Goal: Task Accomplishment & Management: Complete application form

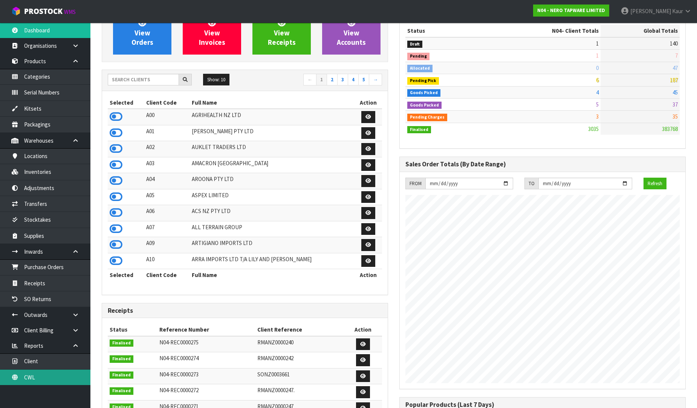
scroll to position [603, 298]
click at [63, 377] on link "CWL" at bounding box center [45, 377] width 90 height 15
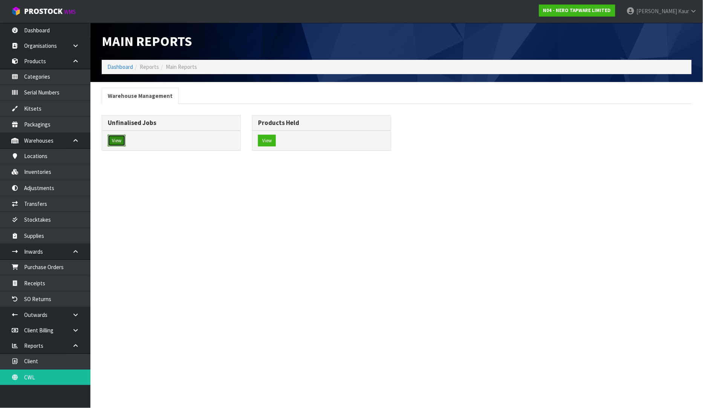
click at [115, 138] on button "View" at bounding box center [117, 141] width 18 height 12
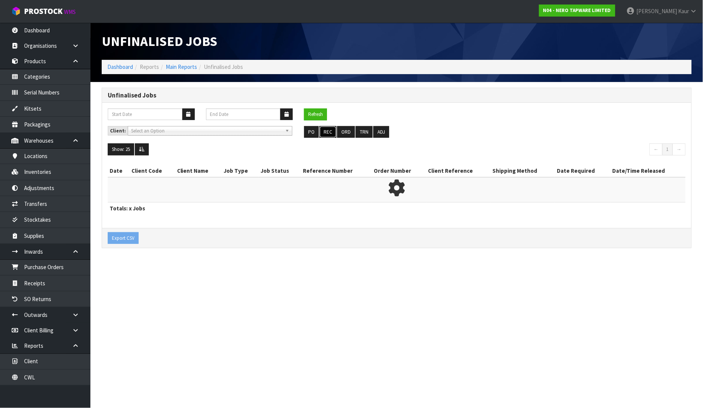
click at [332, 132] on button "REC" at bounding box center [328, 132] width 17 height 12
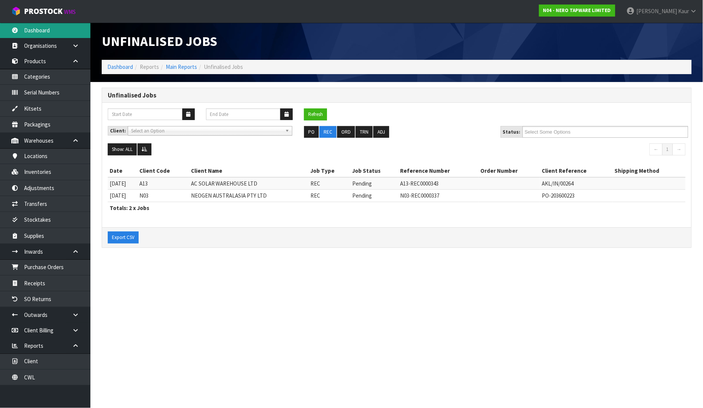
click at [47, 36] on link "Dashboard" at bounding box center [45, 30] width 90 height 15
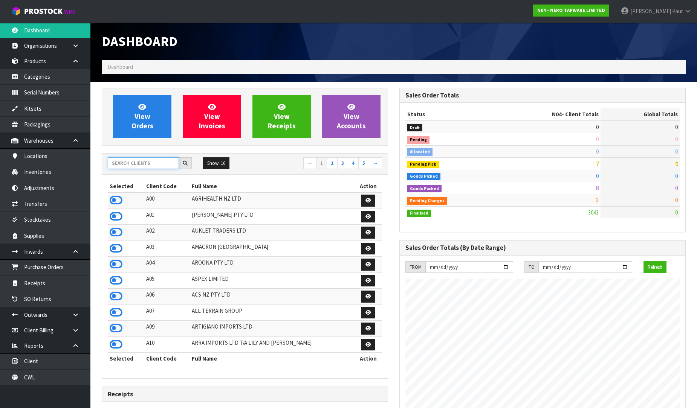
scroll to position [603, 298]
click at [129, 165] on input "text" at bounding box center [143, 164] width 71 height 12
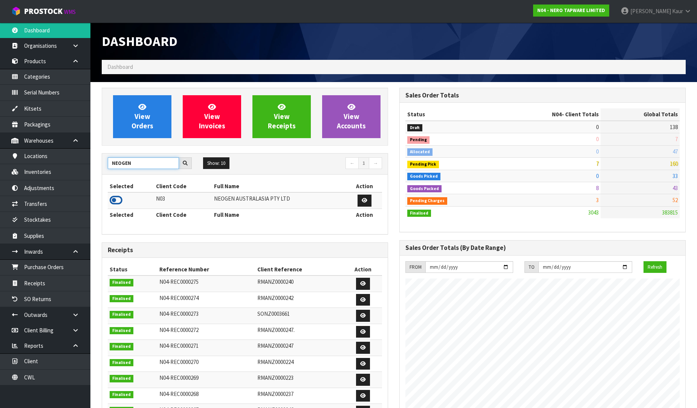
type input "NEOGEN"
click at [119, 204] on icon at bounding box center [116, 200] width 13 height 11
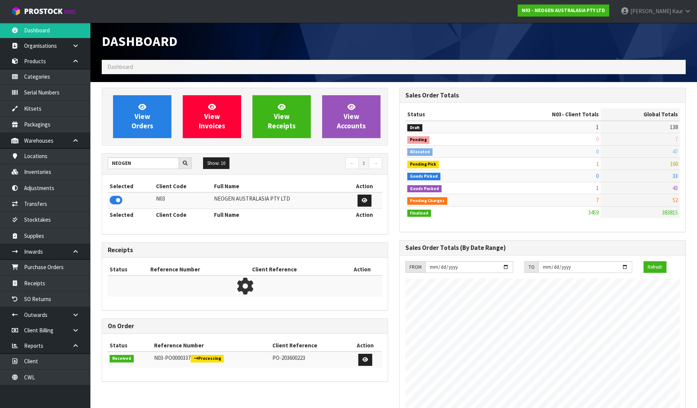
scroll to position [571, 298]
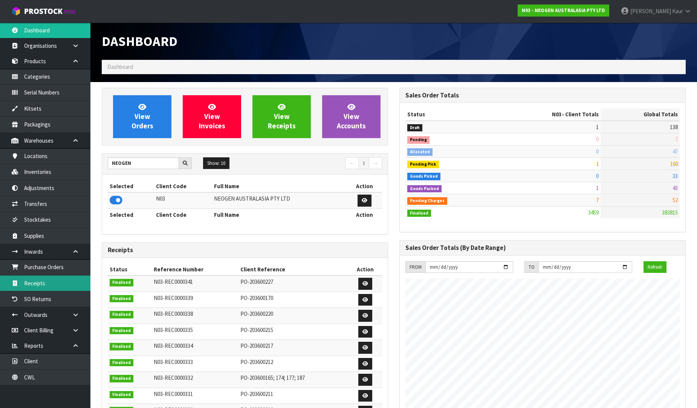
click at [54, 285] on link "Receipts" at bounding box center [45, 283] width 90 height 15
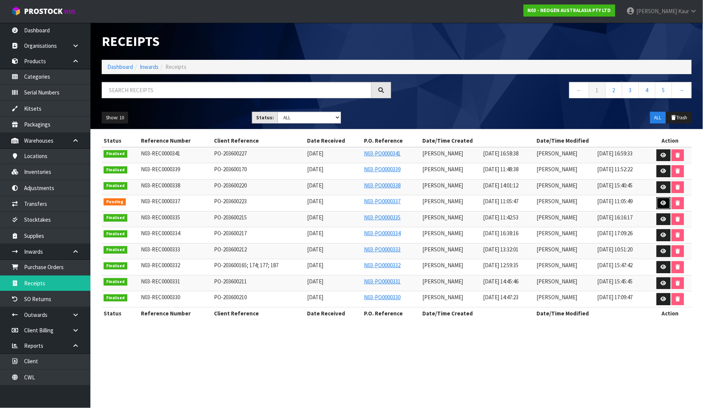
click at [663, 202] on icon at bounding box center [664, 203] width 6 height 5
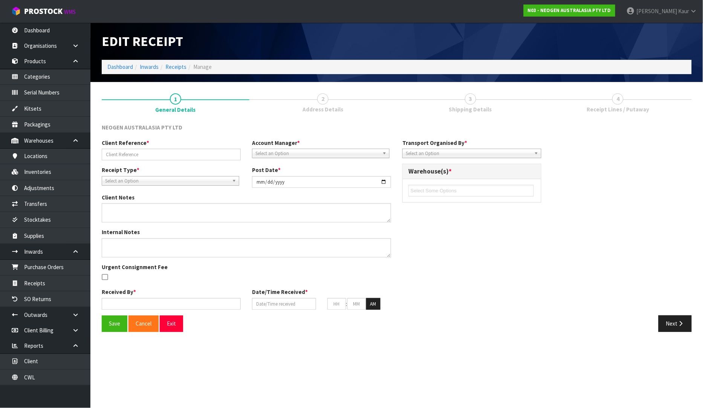
type input "PO-203600223"
type input "[DATE]"
type input "[PERSON_NAME]"
type input "[DATE]"
type input "11"
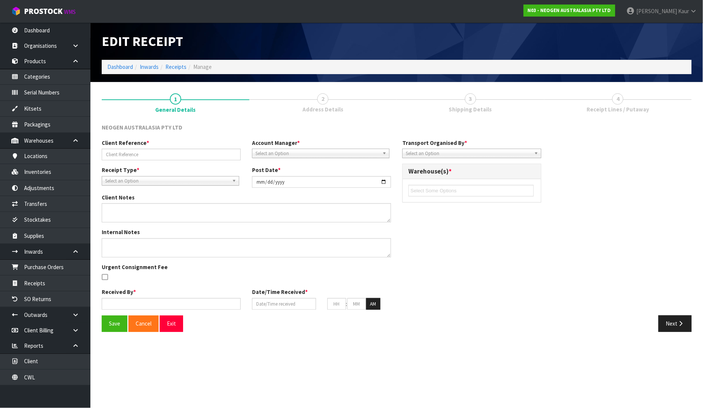
type input "05"
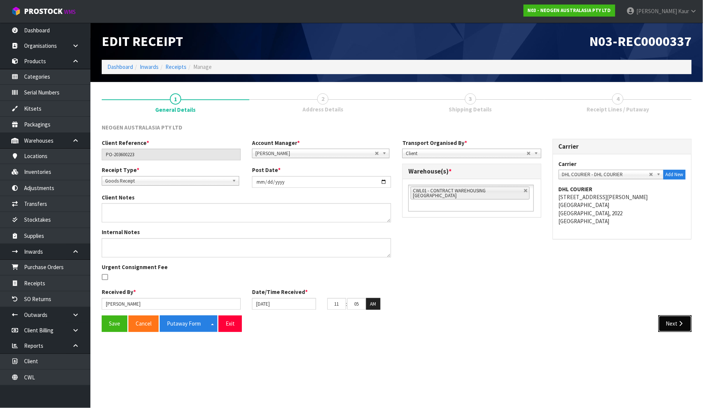
click at [672, 323] on button "Next" at bounding box center [675, 324] width 33 height 16
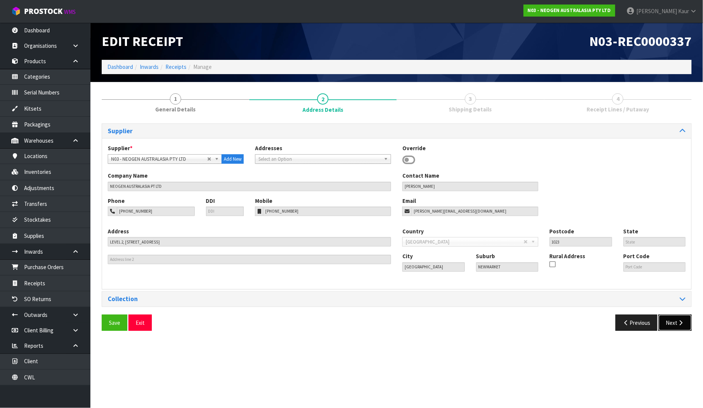
click at [672, 327] on button "Next" at bounding box center [675, 323] width 33 height 16
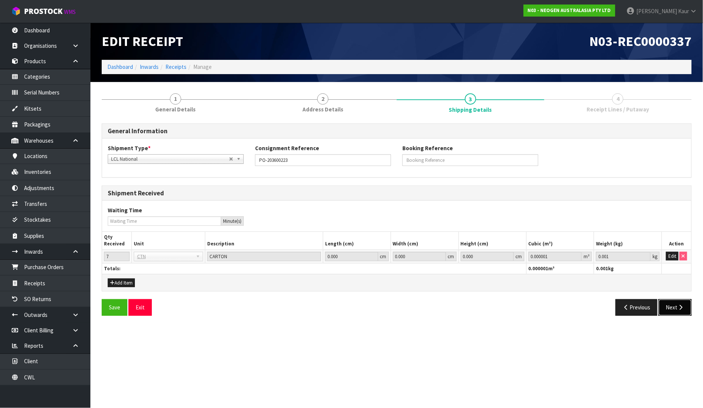
click at [681, 315] on button "Next" at bounding box center [675, 308] width 33 height 16
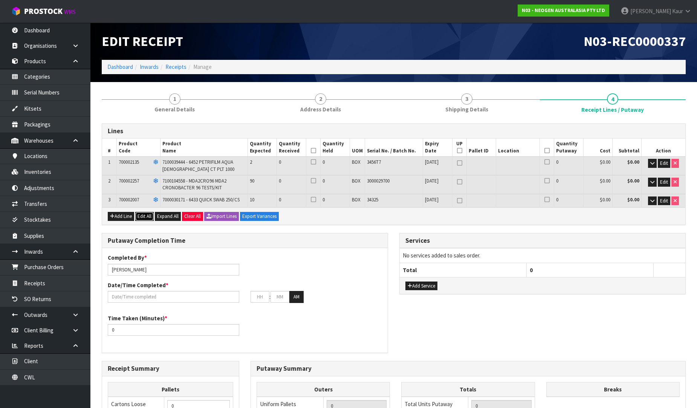
click at [144, 213] on button "Edit All" at bounding box center [144, 216] width 18 height 9
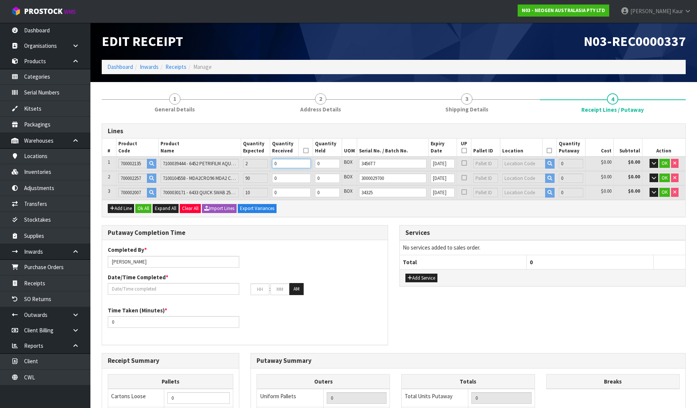
click at [285, 164] on input "0" at bounding box center [291, 163] width 39 height 9
type input "2"
type input "0.01408"
type input "4.16"
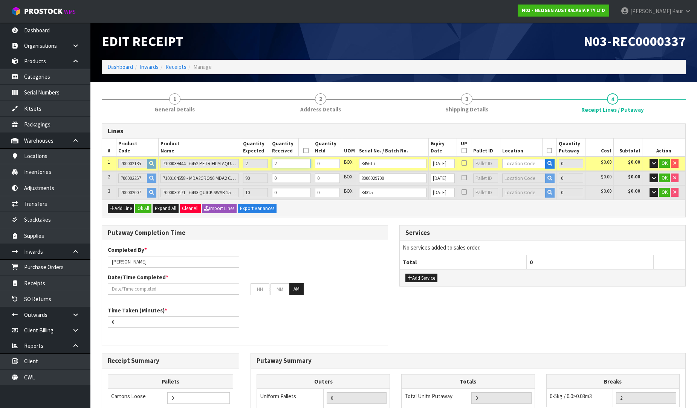
type input "2"
click at [286, 176] on input "0" at bounding box center [291, 178] width 39 height 9
type input "11"
type input "0.0328"
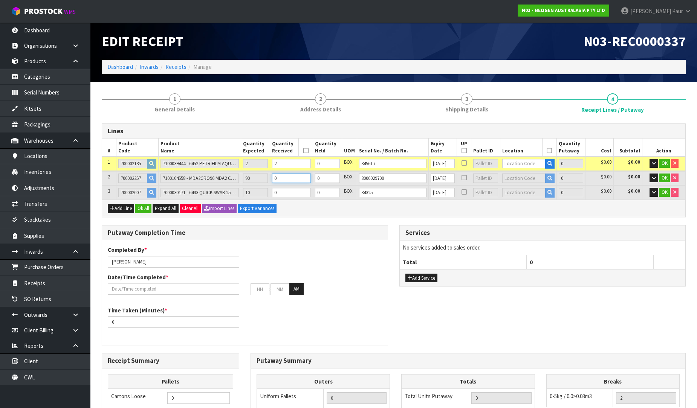
type input "7.22"
type input "9"
type input "96"
type input "0.2096"
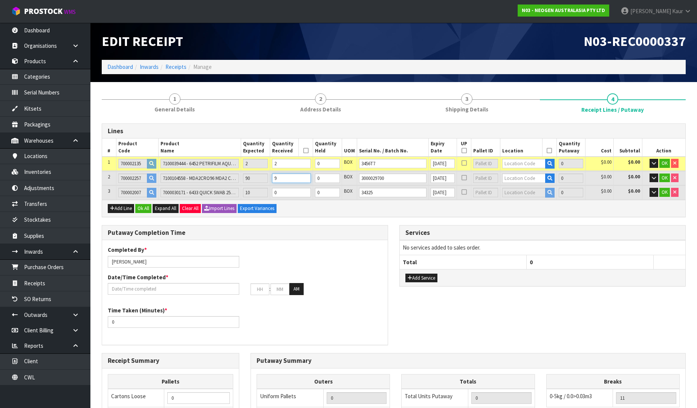
type input "36.12"
type input "94"
click at [284, 189] on input "0" at bounding box center [291, 192] width 39 height 9
type input "97"
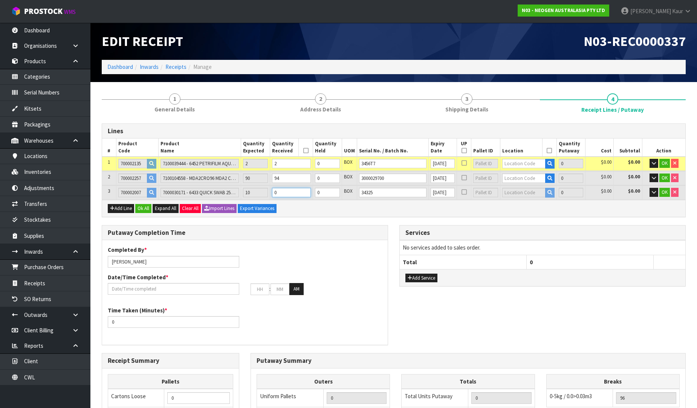
type input "0.221084"
type input "37.78"
type input "1"
type input "106"
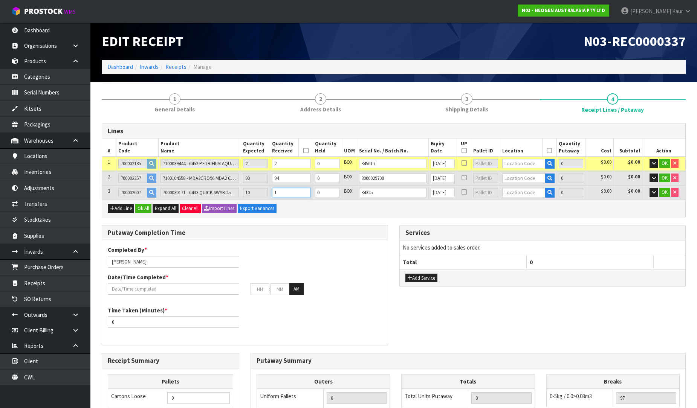
type input "0.32444"
type input "52.72"
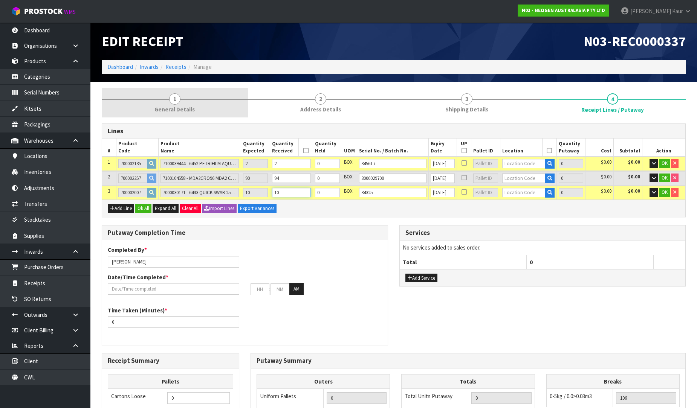
type input "10"
click at [173, 106] on span "General Details" at bounding box center [175, 110] width 40 height 8
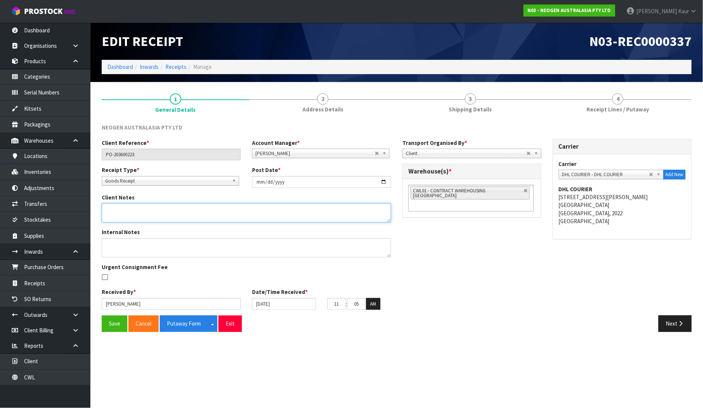
click at [131, 216] on textarea at bounding box center [246, 212] width 289 height 19
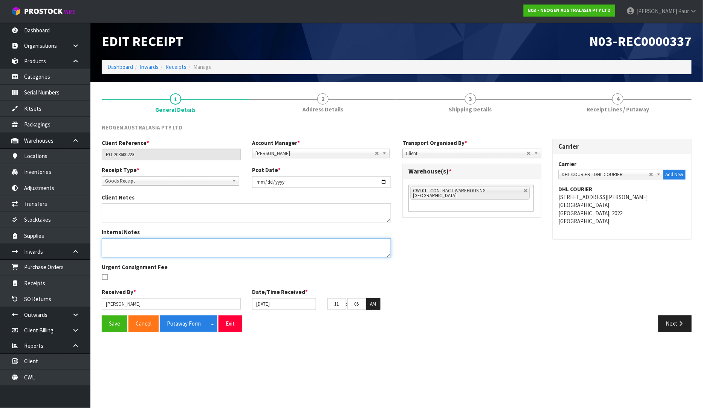
click at [117, 247] on textarea at bounding box center [246, 248] width 289 height 19
type textarea "VARIANCE CHECKED BY MA"
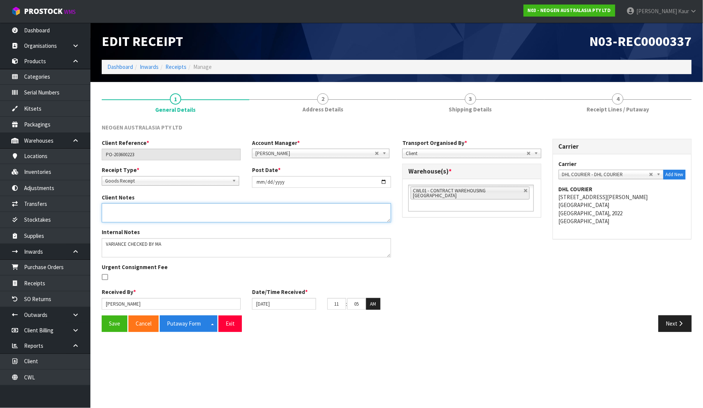
click at [109, 213] on textarea at bounding box center [246, 212] width 289 height 19
click at [106, 210] on textarea at bounding box center [246, 212] width 289 height 19
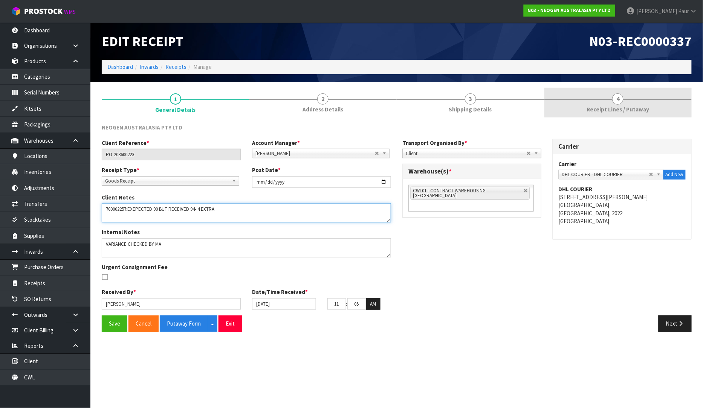
type textarea "700002257:EXEPECTED 90 BUT RECEIVED 94- 4 EXTRA"
click at [606, 113] on span "Receipt Lines / Putaway" at bounding box center [618, 110] width 63 height 8
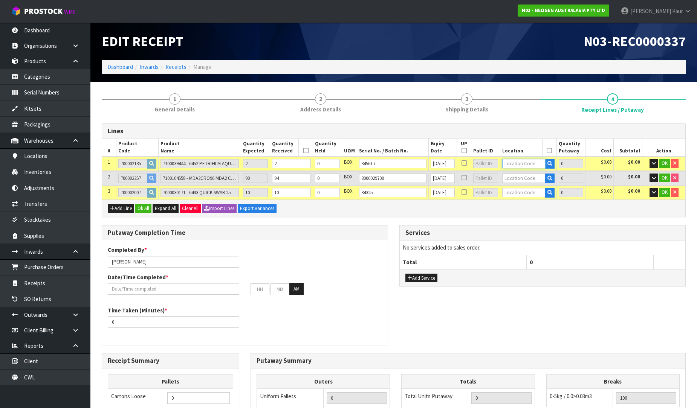
click at [513, 163] on input "text" at bounding box center [523, 163] width 43 height 9
type input "93-04-2"
click at [522, 174] on strong "93-04-2" at bounding box center [518, 176] width 20 height 7
type input "93-04-2-A"
type input "2"
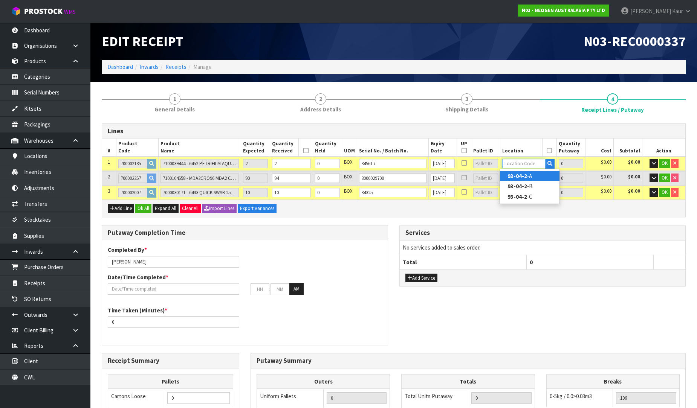
type input "2"
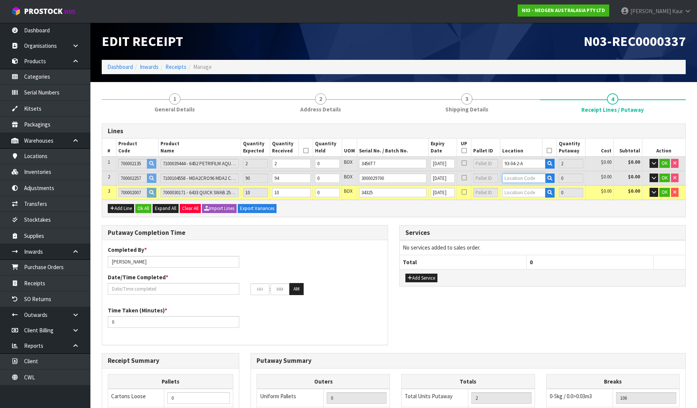
click at [514, 178] on input "text" at bounding box center [523, 178] width 43 height 9
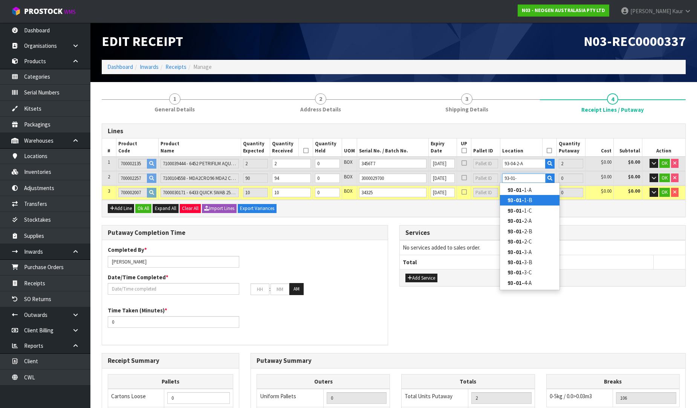
type input "93-01-"
click at [511, 200] on strong "93-01-" at bounding box center [516, 200] width 17 height 7
type input "93-01-1-B"
type input "94"
type input "96"
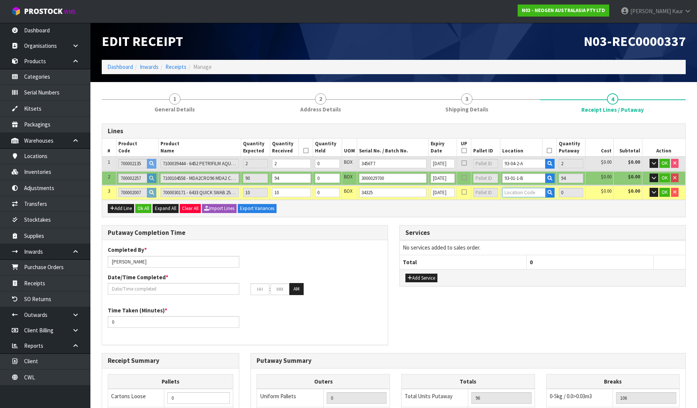
click at [514, 193] on input "text" at bounding box center [523, 192] width 43 height 9
type input "93-04-2"
click at [520, 214] on strong "93-04-2" at bounding box center [518, 214] width 20 height 7
type input "93-04-2-B"
type input "10"
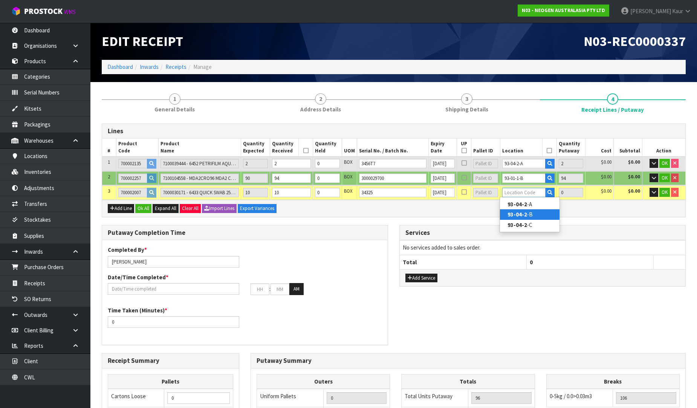
type input "106"
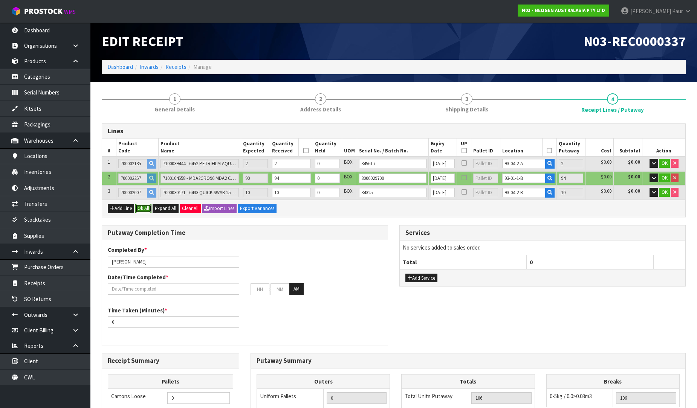
click at [147, 207] on button "Ok All" at bounding box center [143, 208] width 16 height 9
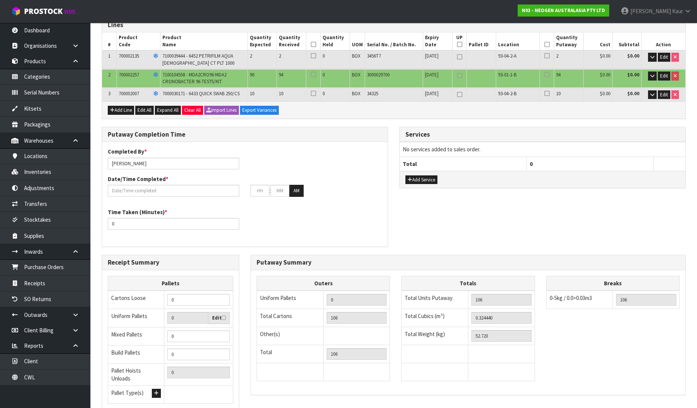
scroll to position [164, 0]
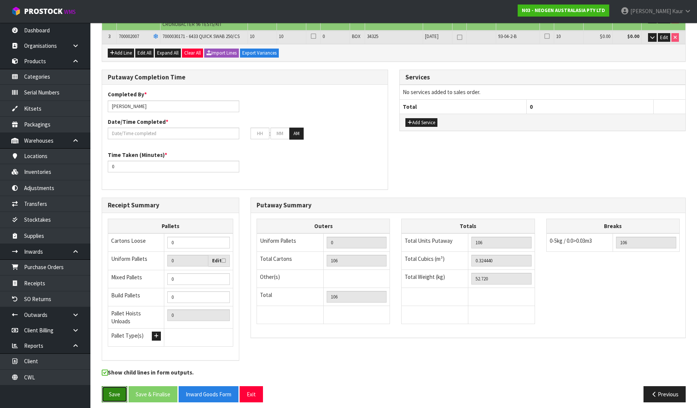
drag, startPoint x: 113, startPoint y: 389, endPoint x: 106, endPoint y: 250, distance: 139.2
click at [112, 389] on button "Save" at bounding box center [115, 395] width 26 height 16
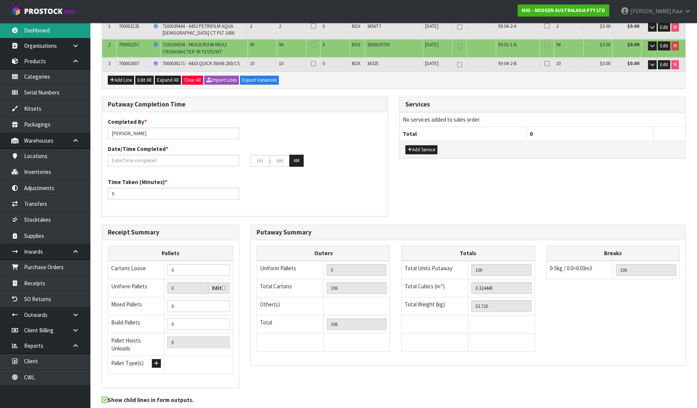
scroll to position [0, 0]
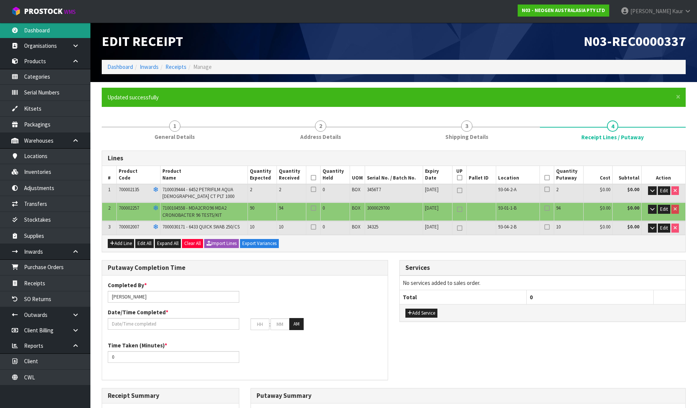
click at [38, 29] on link "Dashboard" at bounding box center [45, 30] width 90 height 15
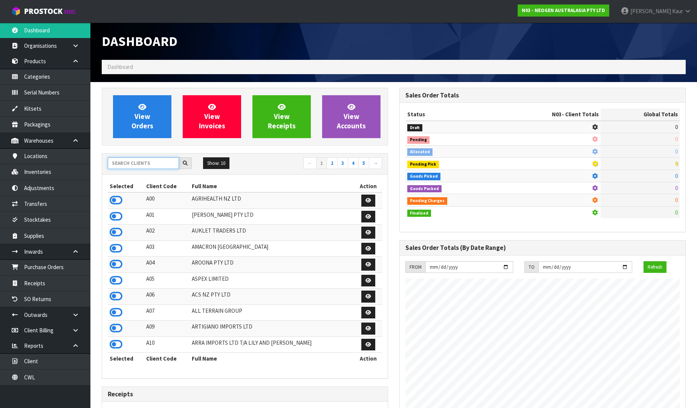
click at [130, 159] on input "text" at bounding box center [143, 164] width 71 height 12
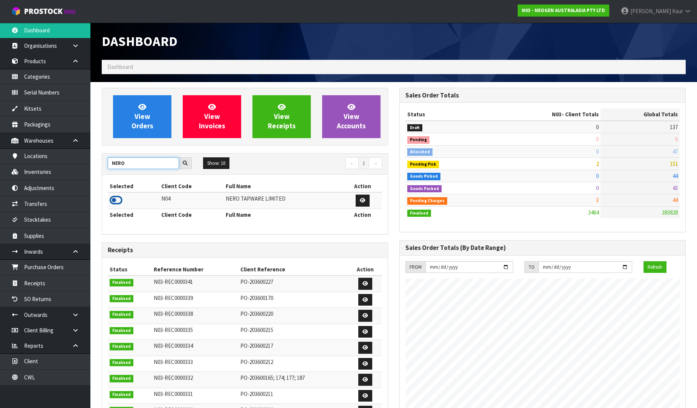
type input "NERO"
drag, startPoint x: 116, startPoint y: 199, endPoint x: 117, endPoint y: 191, distance: 7.6
click at [116, 198] on icon at bounding box center [116, 200] width 13 height 11
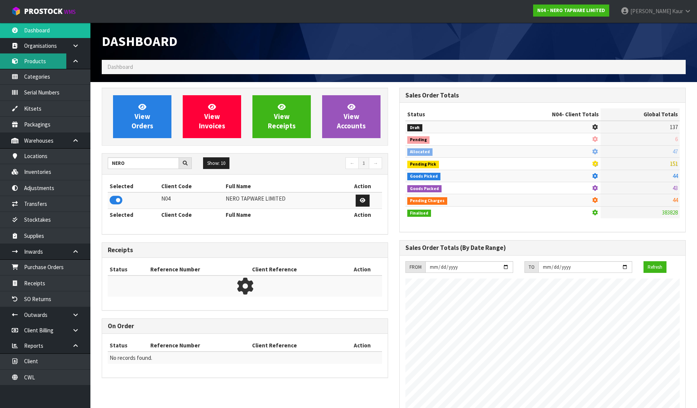
scroll to position [603, 298]
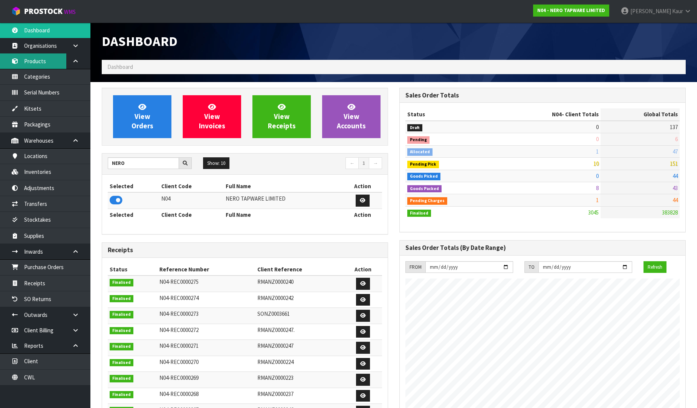
click at [38, 60] on link "Products" at bounding box center [45, 61] width 90 height 15
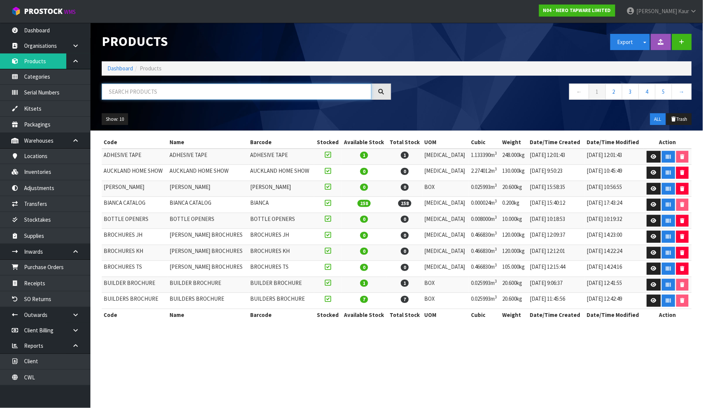
click at [148, 91] on input "text" at bounding box center [237, 92] width 270 height 16
paste input "24D018BZ"
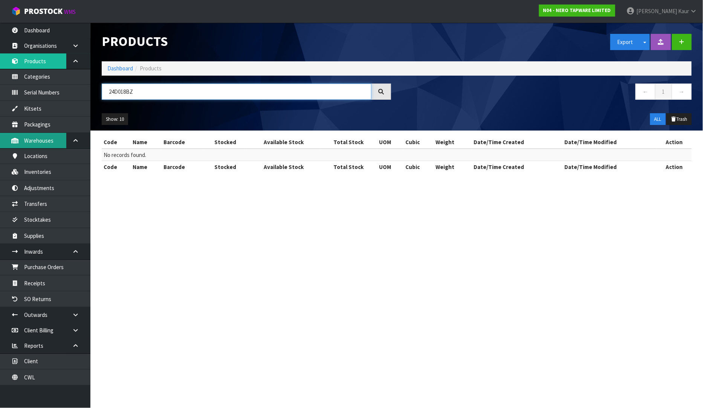
type input "24D018BZ"
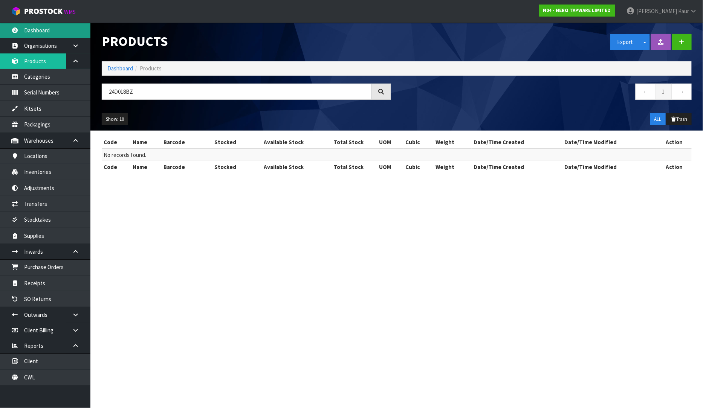
click at [46, 29] on link "Dashboard" at bounding box center [45, 30] width 90 height 15
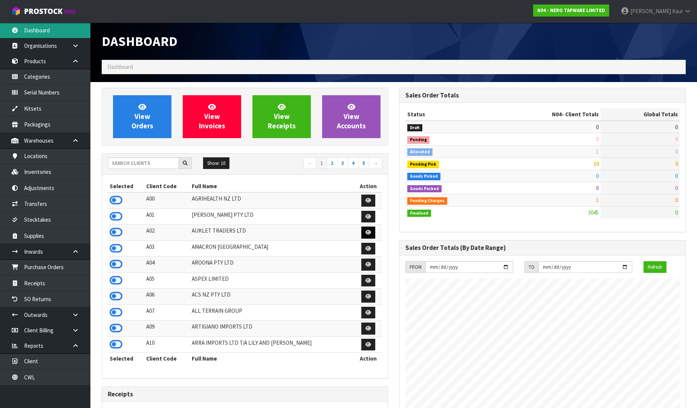
scroll to position [596, 298]
click at [136, 164] on input "text" at bounding box center [143, 164] width 71 height 12
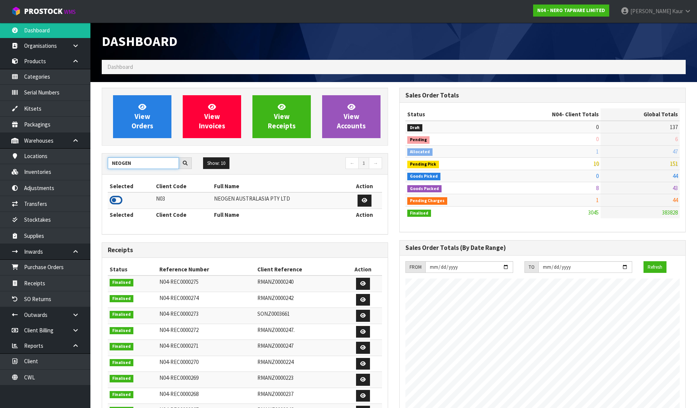
type input "NEOGEN"
click at [117, 200] on icon at bounding box center [116, 200] width 13 height 11
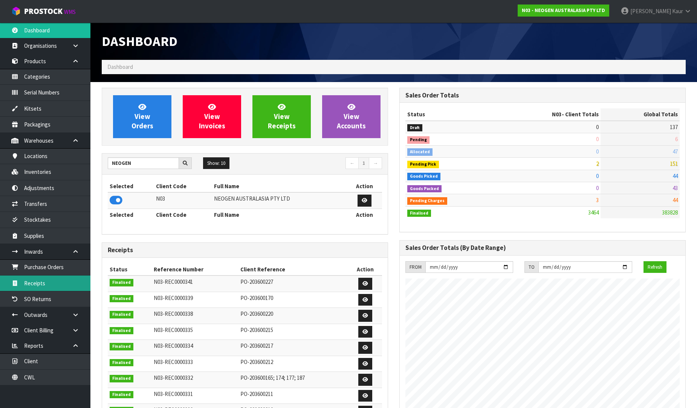
scroll to position [571, 298]
click at [46, 287] on link "Receipts" at bounding box center [45, 283] width 90 height 15
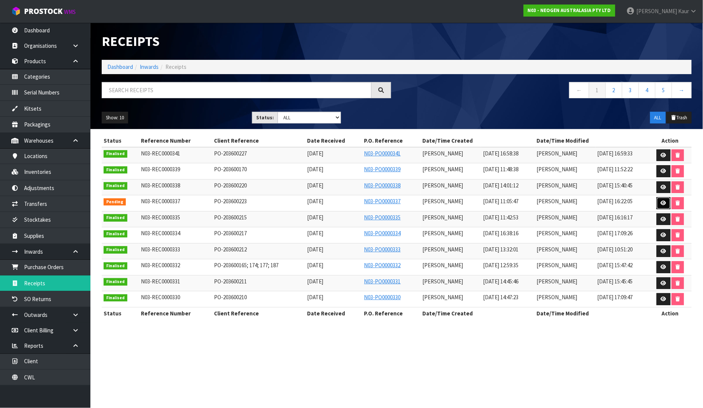
click at [668, 202] on link at bounding box center [664, 203] width 14 height 12
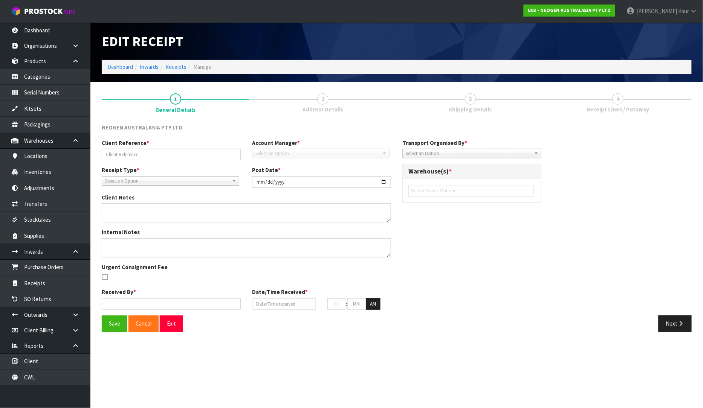
type input "PO-203600223"
type input "[DATE]"
type textarea "700002257:EXEPECTED 90 BUT RECEIVED 94- 4 EXTRA"
type textarea "VARIANCE CHECKED BY MA"
type input "[PERSON_NAME]"
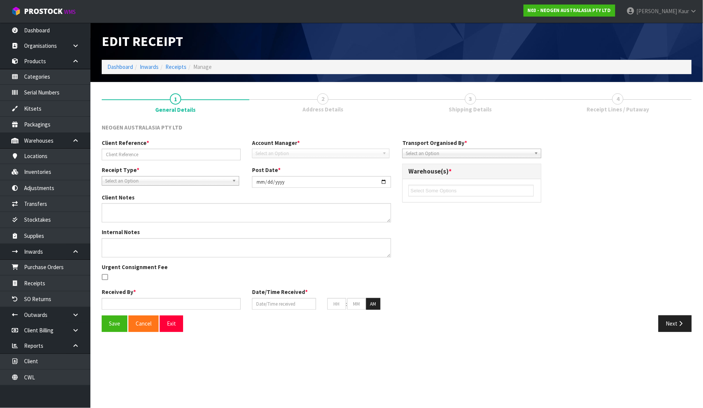
type input "[DATE]"
type input "11"
type input "05"
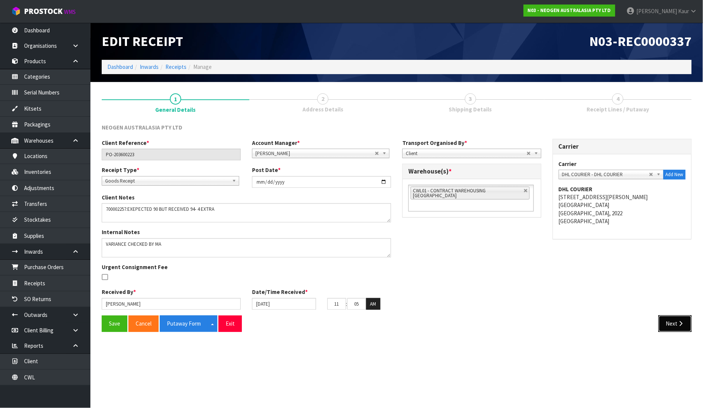
click at [676, 324] on button "Next" at bounding box center [675, 324] width 33 height 16
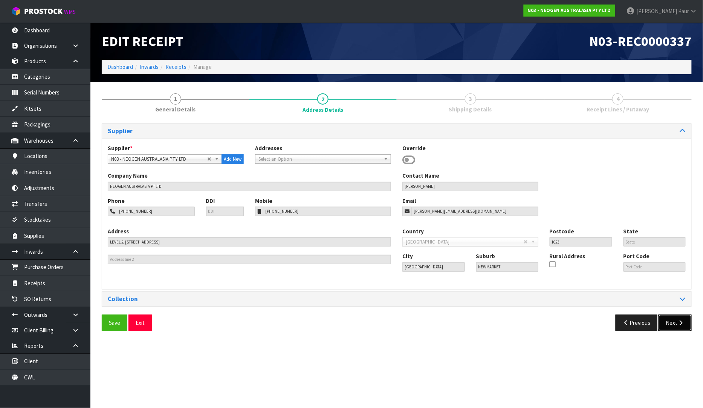
click at [675, 323] on button "Next" at bounding box center [675, 323] width 33 height 16
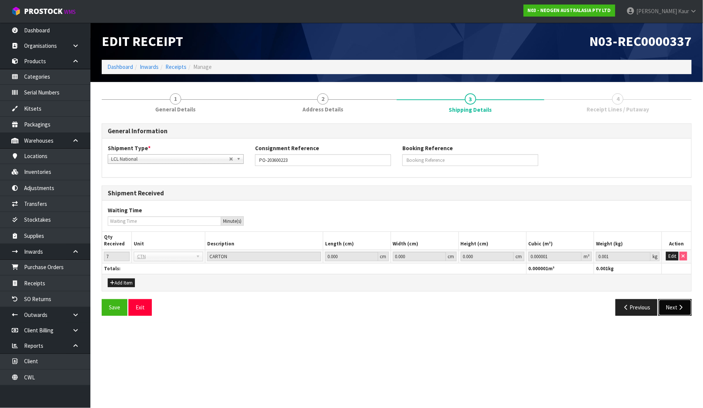
click at [675, 314] on button "Next" at bounding box center [675, 308] width 33 height 16
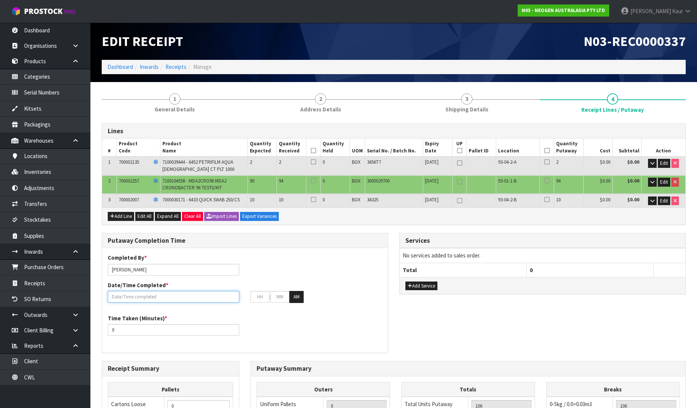
click at [150, 296] on input "text" at bounding box center [174, 297] width 132 height 12
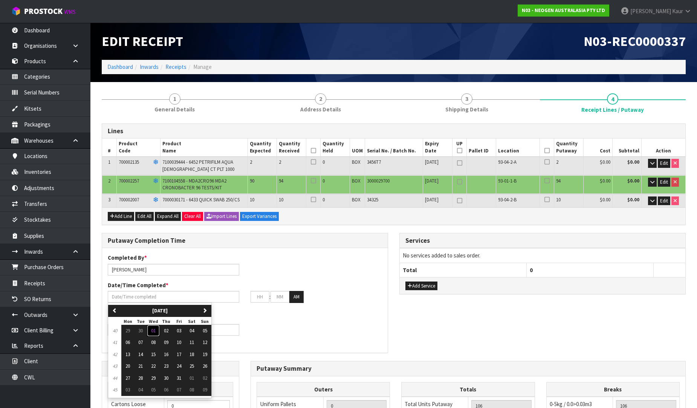
click at [158, 331] on button "01" at bounding box center [153, 331] width 13 height 12
type input "[DATE]"
type input "12"
type input "00"
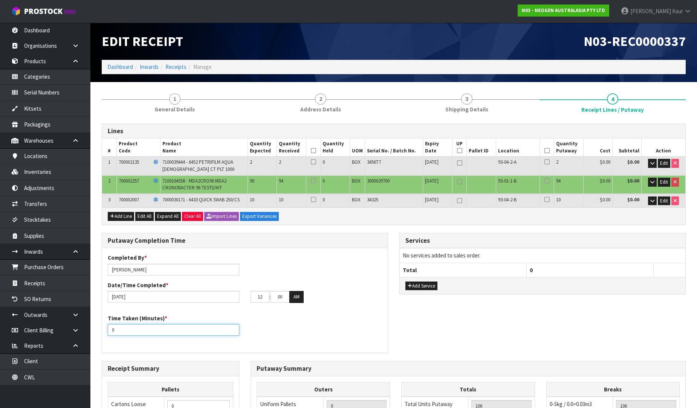
drag, startPoint x: 124, startPoint y: 329, endPoint x: 96, endPoint y: 330, distance: 27.9
click at [96, 330] on div "Putaway Completion Time Completed By * [PERSON_NAME] Date/Time Completed * [DAT…" at bounding box center [245, 297] width 298 height 128
type input "30"
drag, startPoint x: 267, startPoint y: 296, endPoint x: 242, endPoint y: 297, distance: 24.5
click at [242, 297] on div "[DATE] 12 : 00 : 00 AM" at bounding box center [245, 297] width 286 height 12
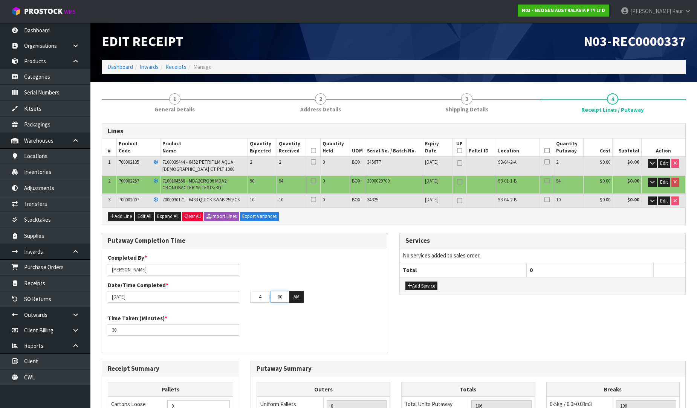
type input "04"
drag, startPoint x: 283, startPoint y: 298, endPoint x: 270, endPoint y: 298, distance: 12.8
click at [270, 298] on tr "04 : 00 : 00 AM" at bounding box center [277, 297] width 53 height 12
type input "24"
click at [300, 296] on button "AM" at bounding box center [296, 297] width 14 height 12
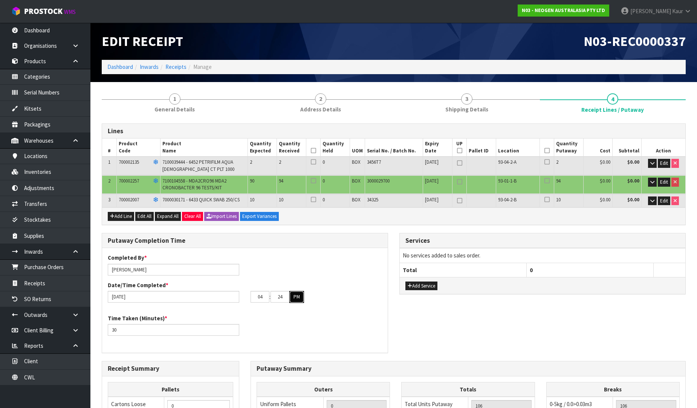
scroll to position [164, 0]
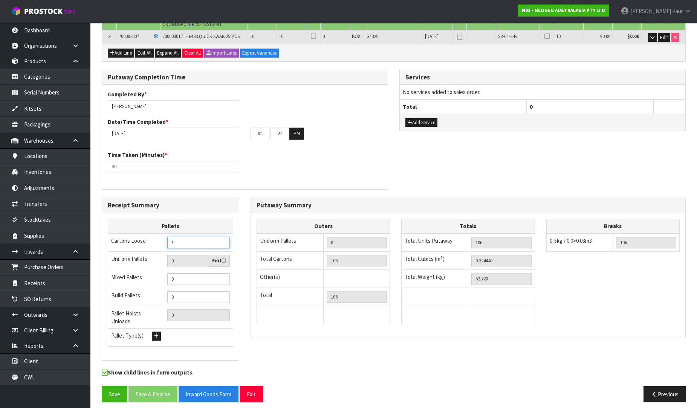
click at [222, 239] on input "1" at bounding box center [198, 243] width 63 height 12
click at [222, 239] on input "2" at bounding box center [198, 243] width 63 height 12
click at [222, 239] on input "3" at bounding box center [198, 243] width 63 height 12
click at [222, 239] on input "4" at bounding box center [198, 243] width 63 height 12
click at [222, 239] on input "5" at bounding box center [198, 243] width 63 height 12
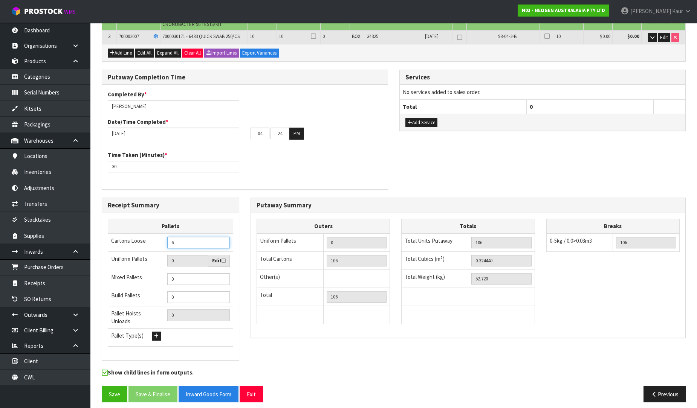
click at [222, 239] on input "6" at bounding box center [198, 243] width 63 height 12
type input "7"
click at [222, 239] on input "7" at bounding box center [198, 243] width 63 height 12
drag, startPoint x: 178, startPoint y: 240, endPoint x: 163, endPoint y: 242, distance: 15.1
click at [163, 242] on tr "Cartons Loose 7" at bounding box center [170, 243] width 125 height 18
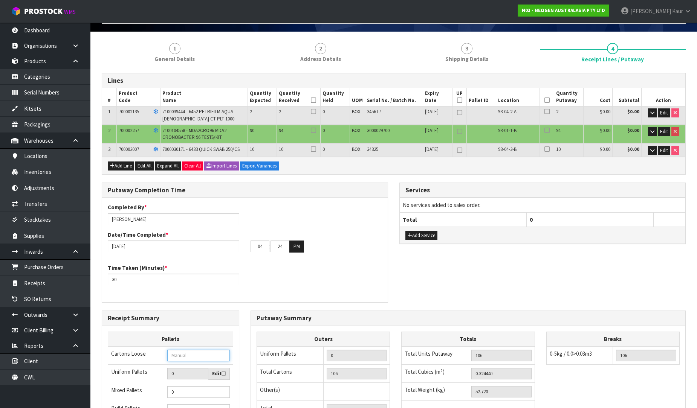
scroll to position [0, 0]
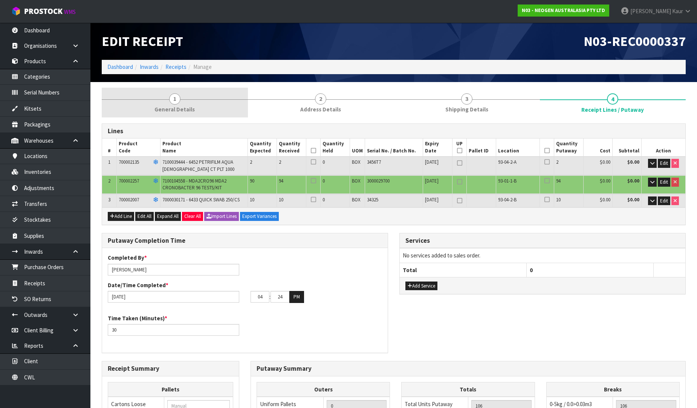
click at [171, 106] on span "General Details" at bounding box center [175, 110] width 40 height 8
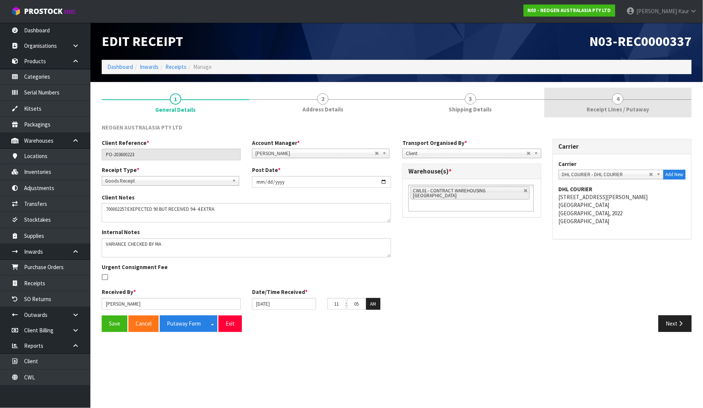
click at [605, 107] on span "Receipt Lines / Putaway" at bounding box center [618, 110] width 63 height 8
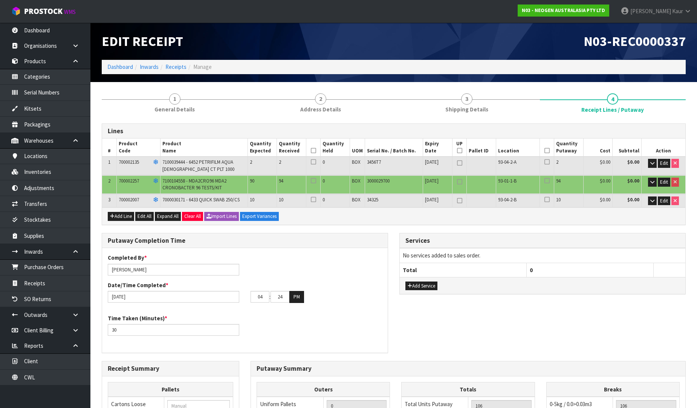
click at [315, 151] on icon at bounding box center [313, 151] width 5 height 0
click at [546, 151] on icon at bounding box center [547, 151] width 5 height 0
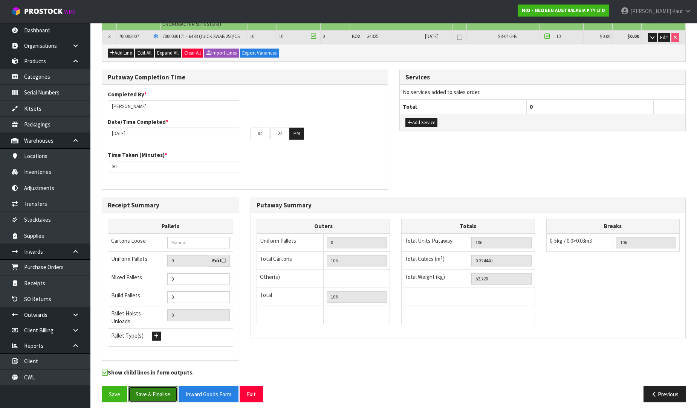
drag, startPoint x: 148, startPoint y: 390, endPoint x: 234, endPoint y: 345, distance: 96.9
click at [148, 390] on button "Save & Finalise" at bounding box center [153, 395] width 49 height 16
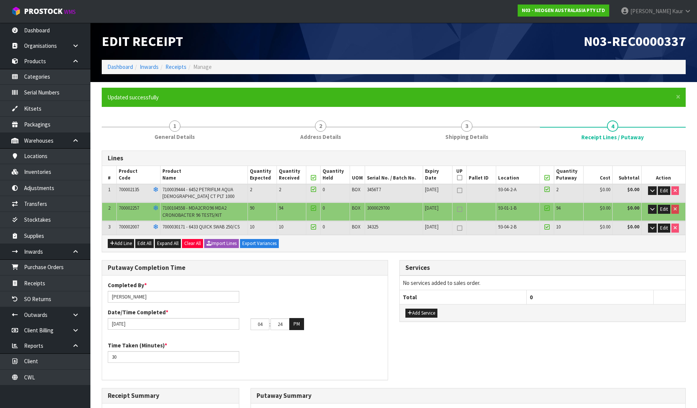
type input "0"
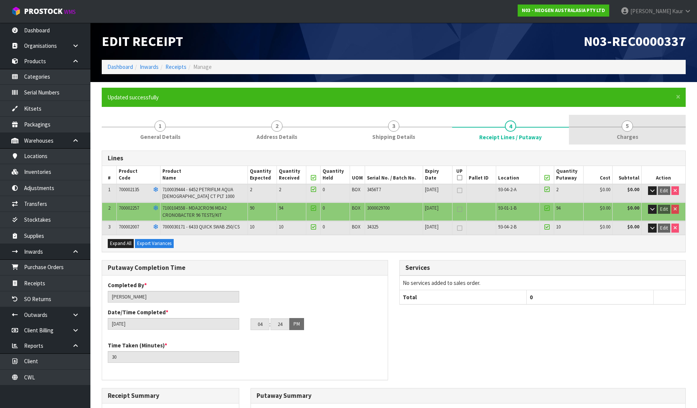
click at [623, 133] on span "Charges" at bounding box center [627, 137] width 21 height 8
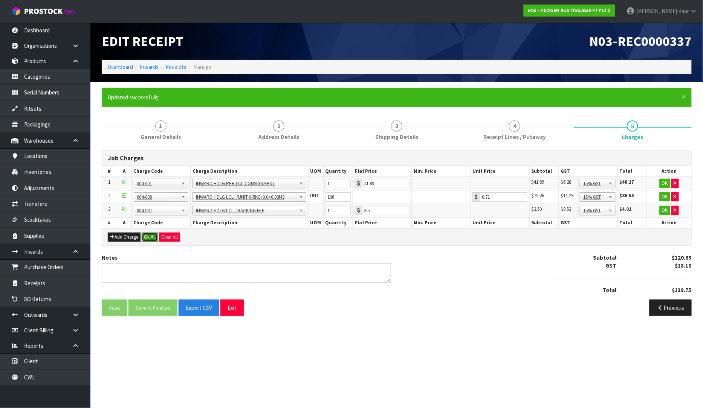
click at [152, 237] on button "Ok All" at bounding box center [150, 237] width 16 height 9
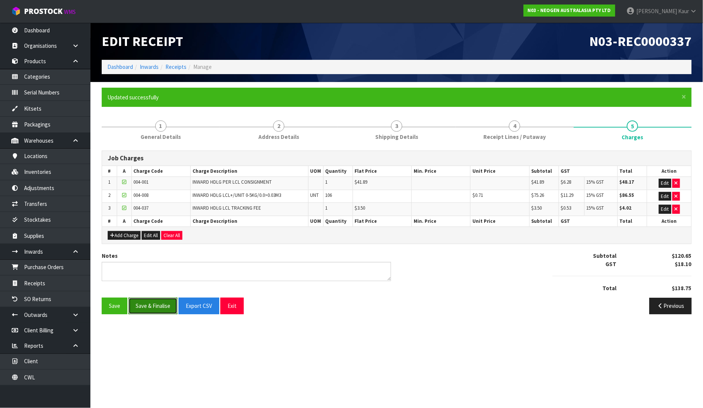
click at [156, 304] on button "Save & Finalise" at bounding box center [153, 306] width 49 height 16
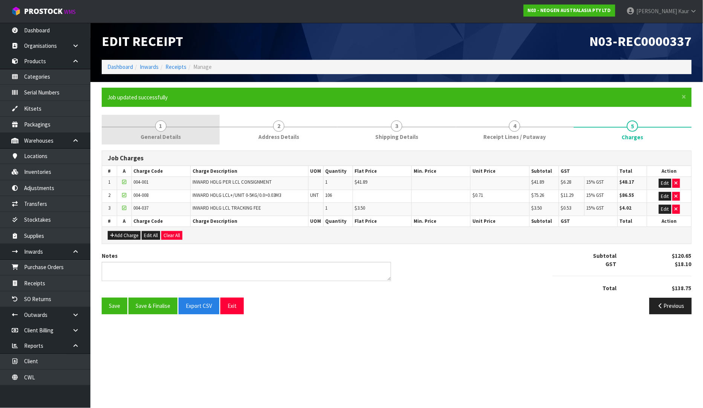
click at [161, 127] on span "1" at bounding box center [160, 126] width 11 height 11
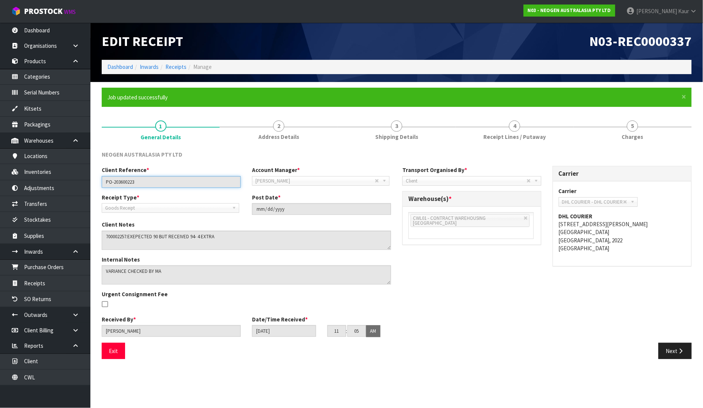
drag, startPoint x: 144, startPoint y: 184, endPoint x: 101, endPoint y: 181, distance: 43.0
click at [101, 181] on div "Client Reference * PO-203600223" at bounding box center [171, 176] width 150 height 21
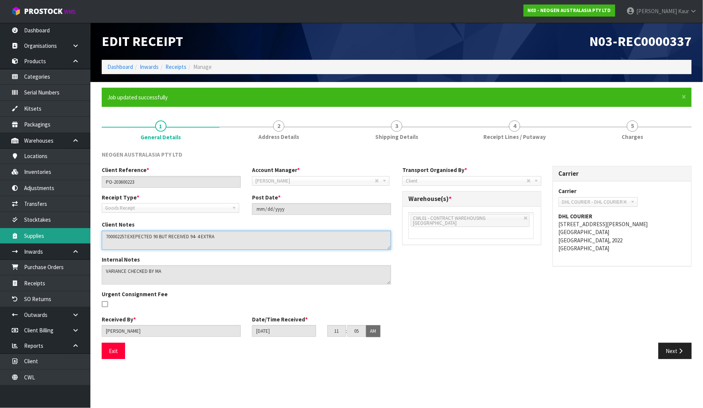
drag, startPoint x: 223, startPoint y: 236, endPoint x: 90, endPoint y: 237, distance: 133.8
click at [90, 237] on body "Toggle navigation ProStock WMS N03 - NEOGEN AUSTRALASIA PTY LTD [PERSON_NAME] L…" at bounding box center [351, 204] width 703 height 408
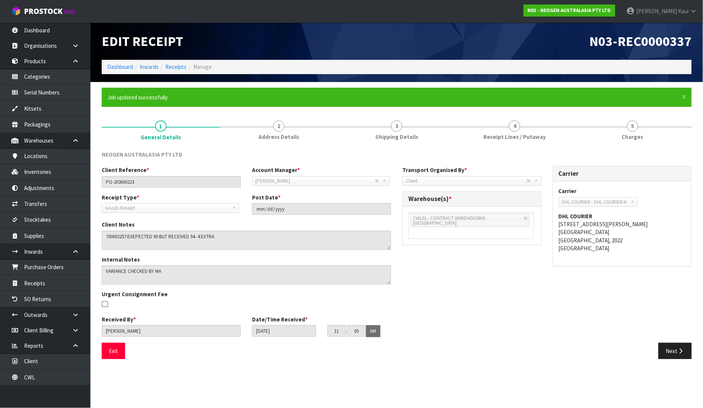
click at [426, 32] on div "N03-REC0000337" at bounding box center [547, 41] width 301 height 37
click at [517, 126] on span "4" at bounding box center [514, 126] width 11 height 11
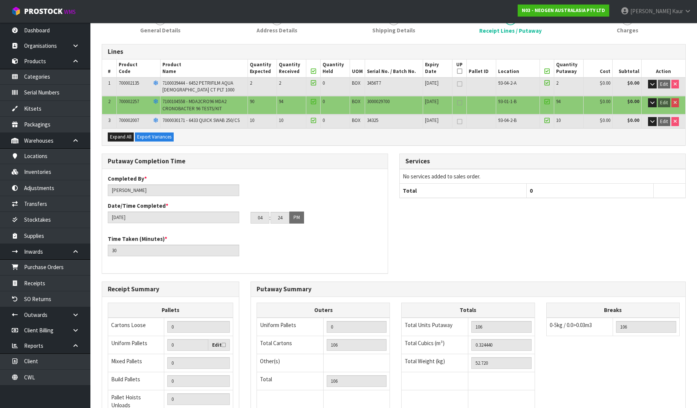
scroll to position [191, 0]
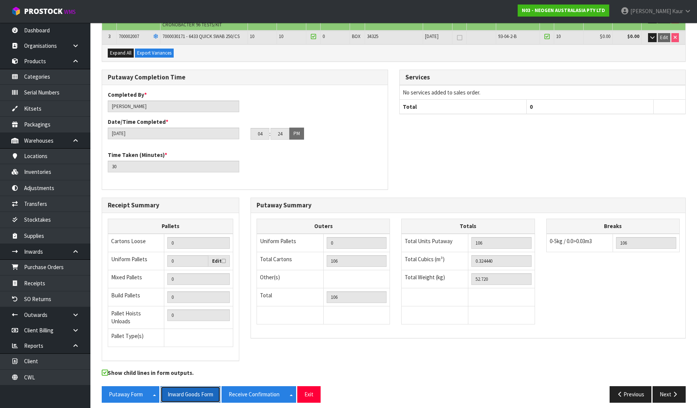
click at [179, 392] on button "Inward Goods Form" at bounding box center [191, 395] width 60 height 16
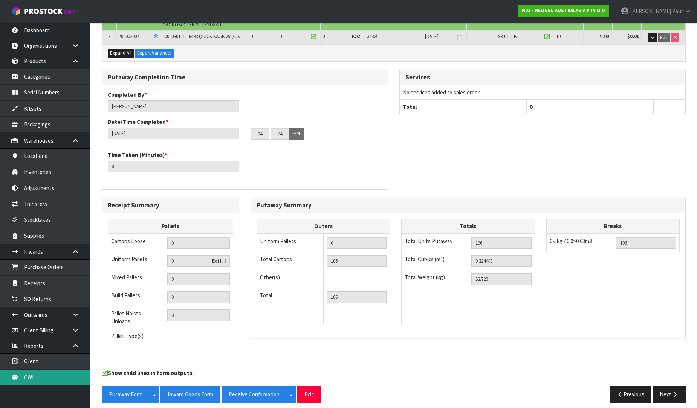
click at [64, 376] on link "CWL" at bounding box center [45, 377] width 90 height 15
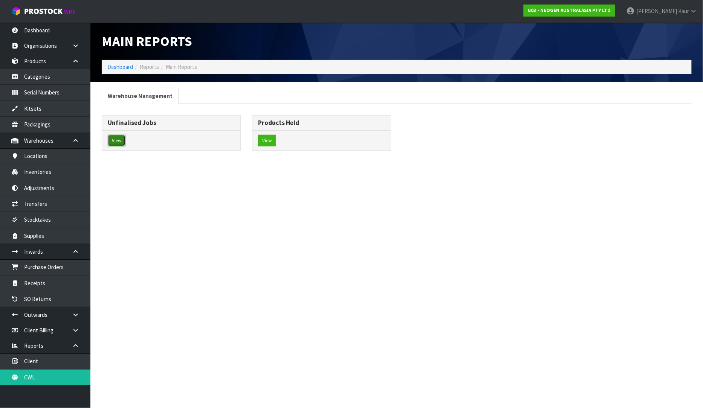
click at [115, 138] on button "View" at bounding box center [117, 141] width 18 height 12
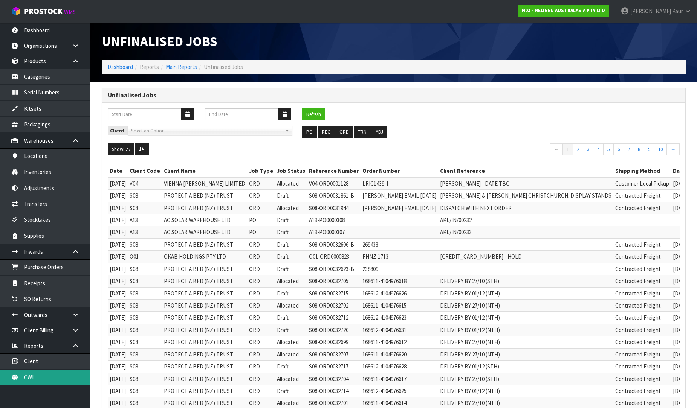
click at [30, 380] on link "CWL" at bounding box center [45, 377] width 90 height 15
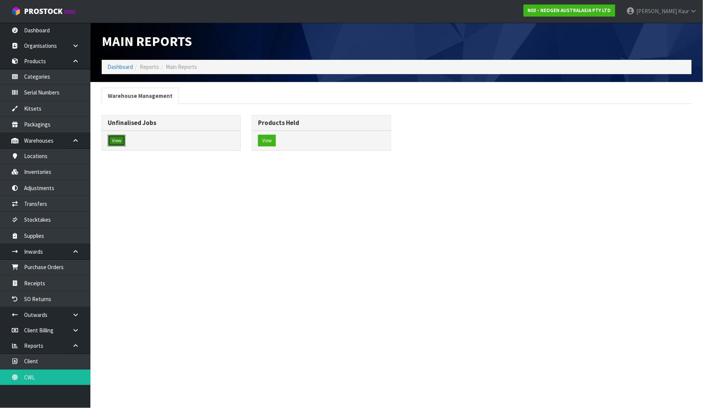
click at [121, 142] on button "View" at bounding box center [117, 141] width 18 height 12
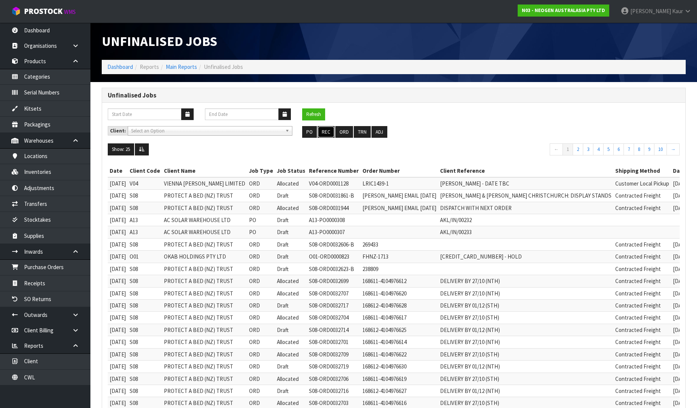
click at [326, 132] on button "REC" at bounding box center [326, 132] width 17 height 12
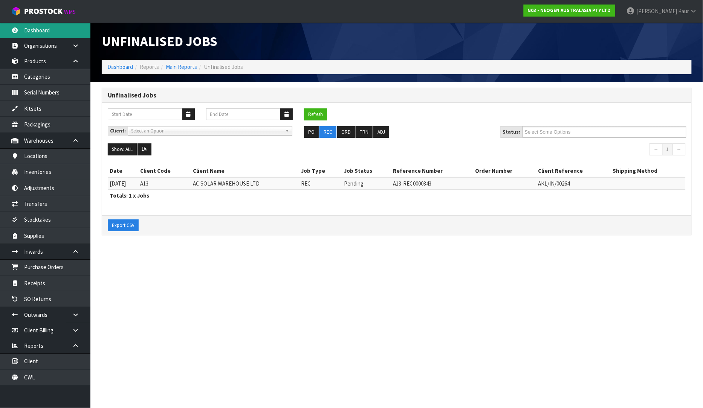
click at [53, 24] on link "Dashboard" at bounding box center [45, 30] width 90 height 15
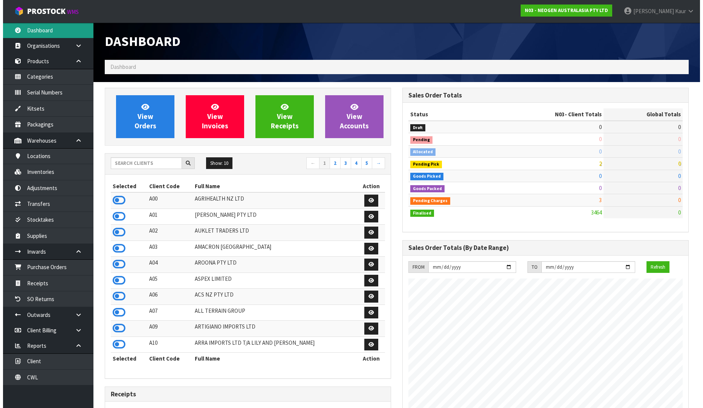
scroll to position [571, 298]
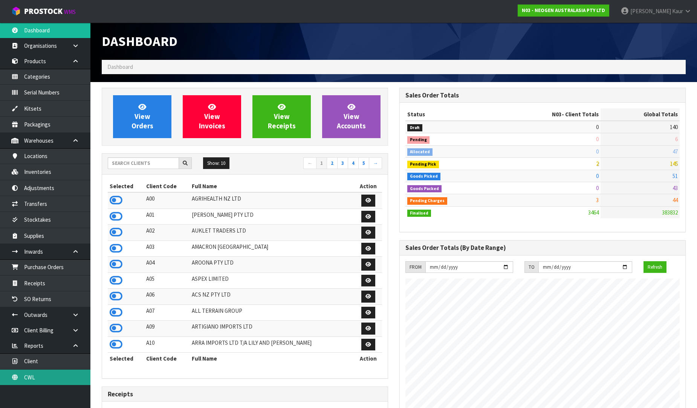
click at [28, 376] on link "CWL" at bounding box center [45, 377] width 90 height 15
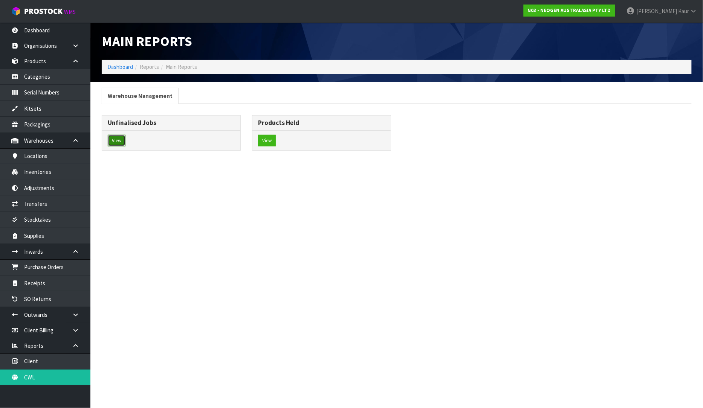
click at [118, 140] on button "View" at bounding box center [117, 141] width 18 height 12
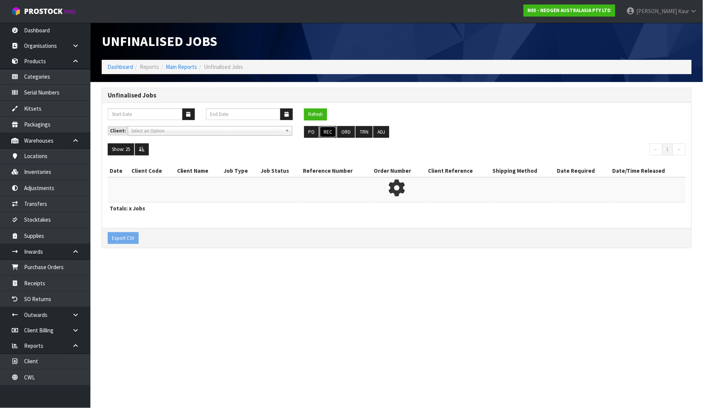
click at [329, 133] on button "REC" at bounding box center [328, 132] width 17 height 12
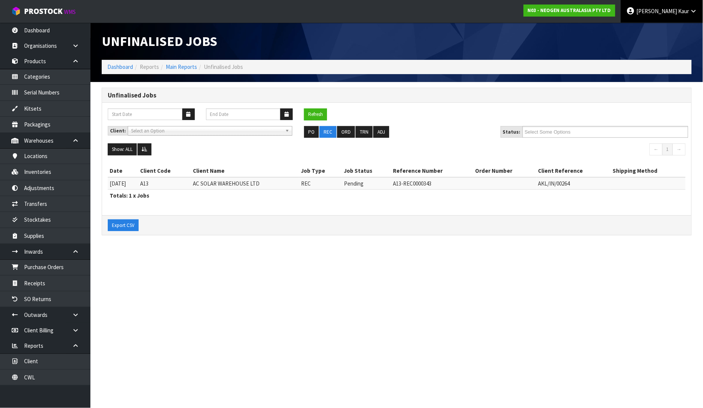
click at [691, 5] on link "[PERSON_NAME]" at bounding box center [662, 11] width 82 height 23
click at [670, 32] on link "Logout" at bounding box center [673, 30] width 60 height 10
